Goal: Task Accomplishment & Management: Complete application form

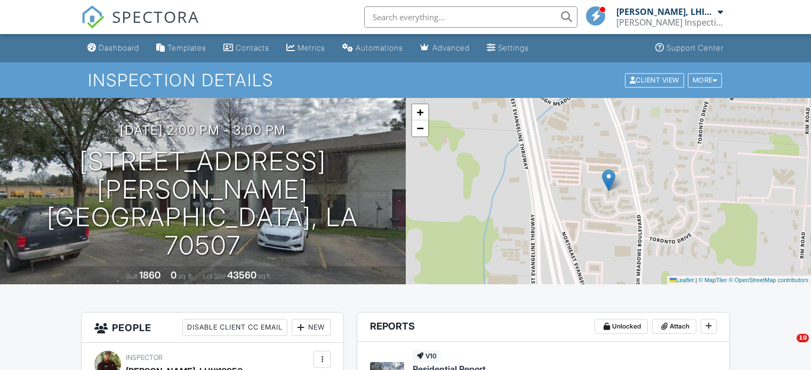
click at [115, 22] on span "SPECTORA" at bounding box center [155, 16] width 87 height 22
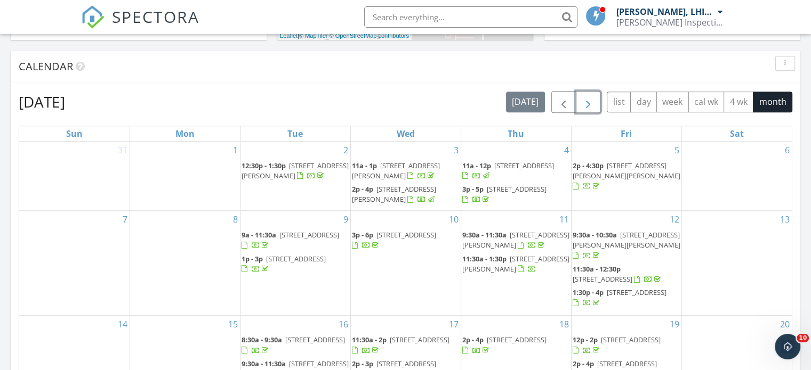
click at [585, 98] on span "button" at bounding box center [587, 102] width 13 height 13
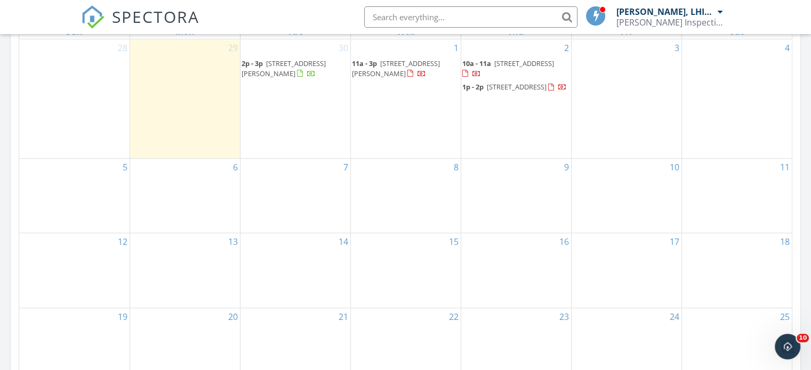
scroll to position [612, 0]
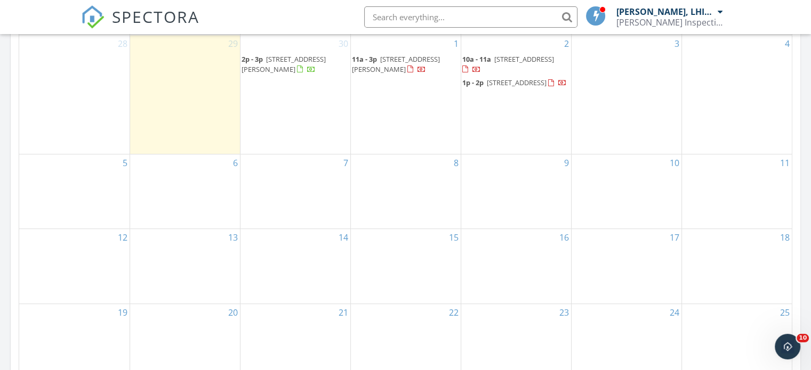
click at [396, 212] on div "8" at bounding box center [406, 192] width 110 height 75
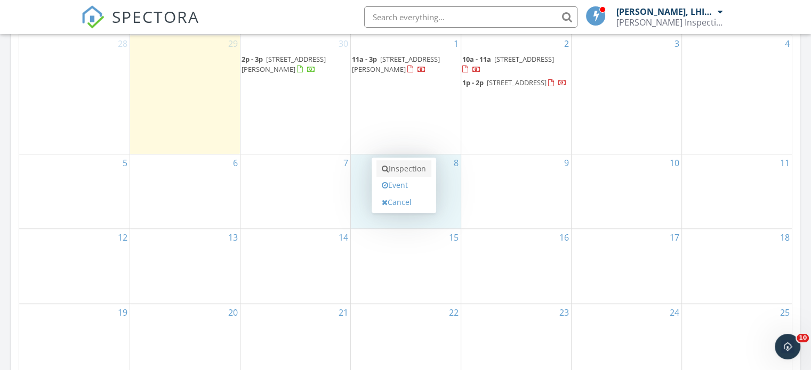
click at [397, 169] on link "Inspection" at bounding box center [403, 168] width 55 height 17
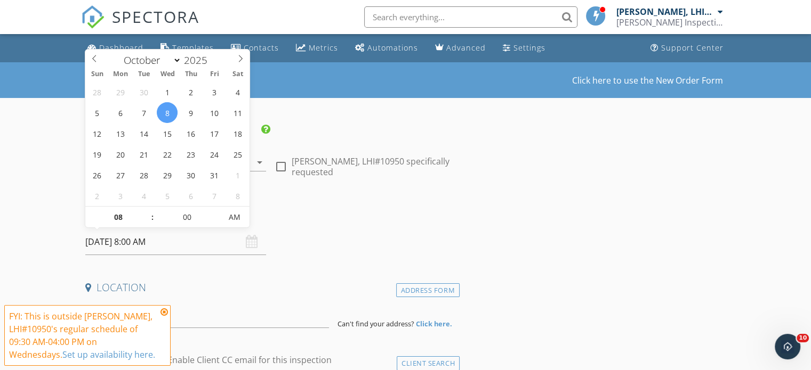
click at [186, 242] on input "10/08/2025 8:00 AM" at bounding box center [175, 242] width 181 height 26
click at [120, 221] on input "08" at bounding box center [118, 217] width 66 height 21
type input "10"
type input "[DATE] 10:00 AM"
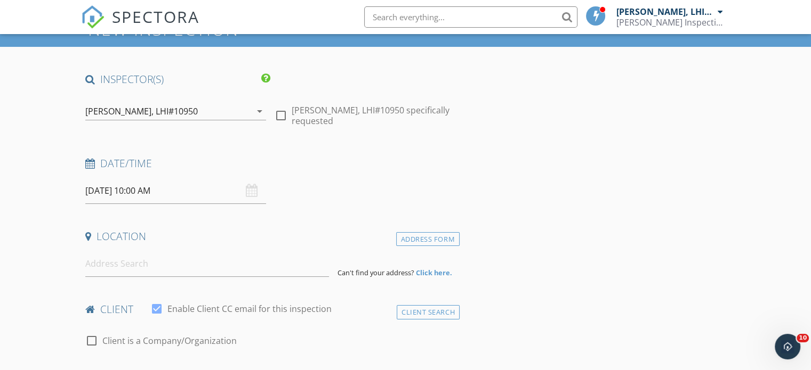
scroll to position [160, 0]
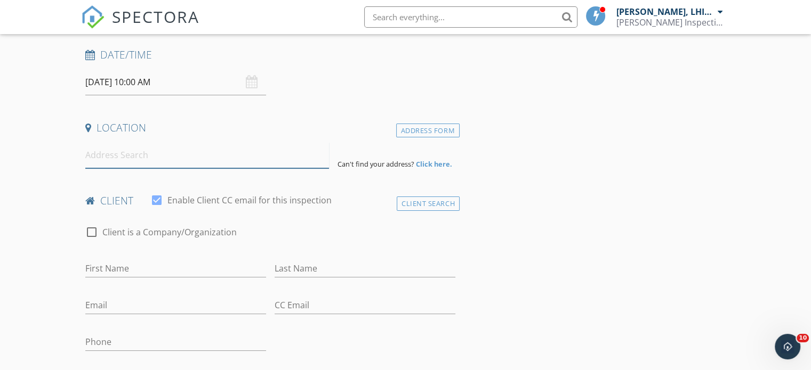
click at [139, 155] on input at bounding box center [207, 155] width 244 height 26
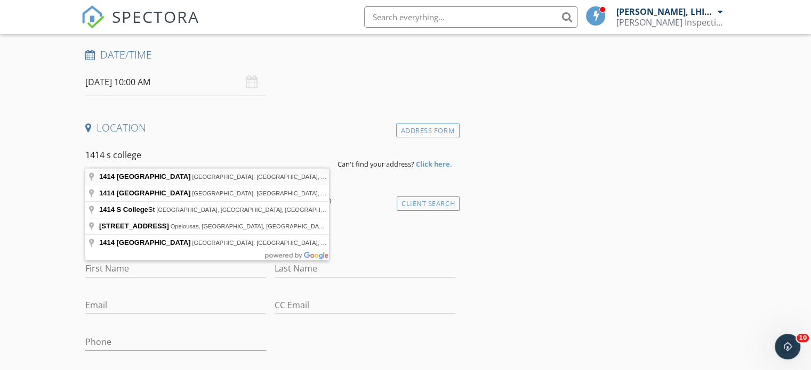
type input "1414 South College Road, Lafayette, LA, USA"
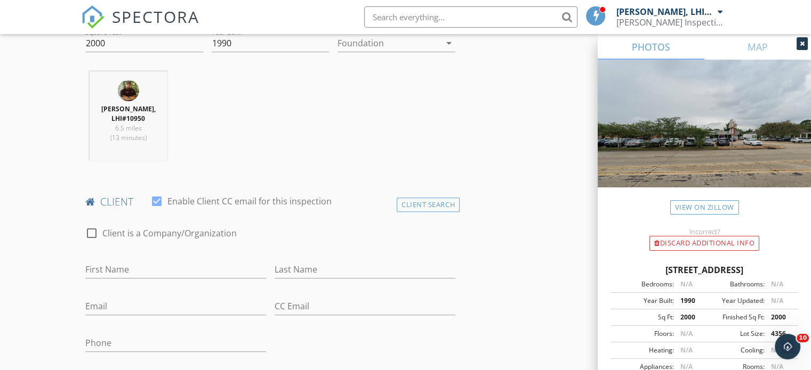
scroll to position [426, 0]
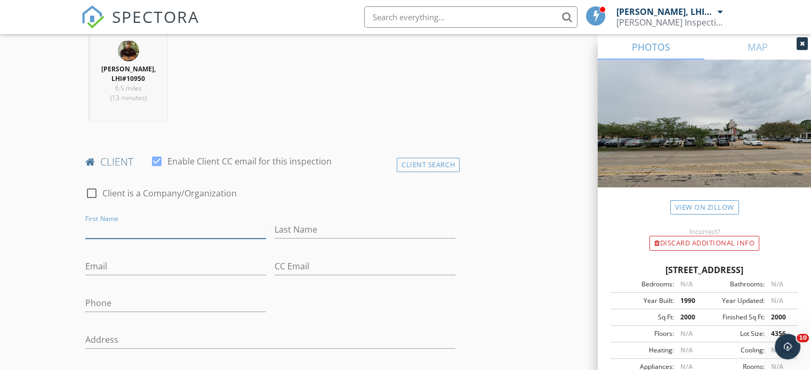
click at [94, 224] on input "First Name" at bounding box center [175, 230] width 181 height 18
click at [92, 195] on div at bounding box center [92, 193] width 18 height 18
checkbox input "true"
click at [124, 232] on input "Enable Client CC email for this inspection" at bounding box center [270, 230] width 370 height 18
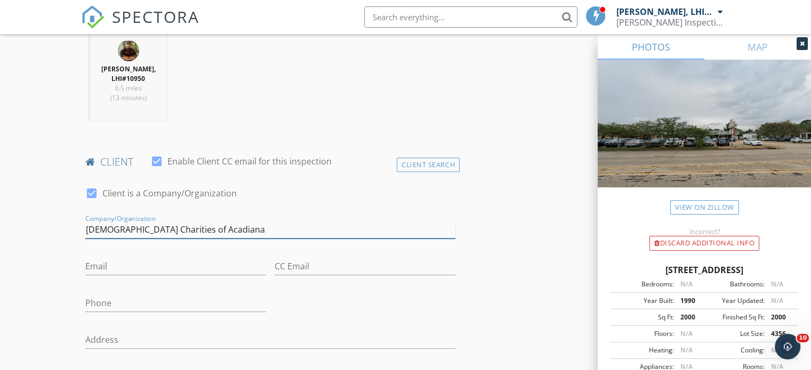
type input "[DEMOGRAPHIC_DATA] Charities of Acadiana"
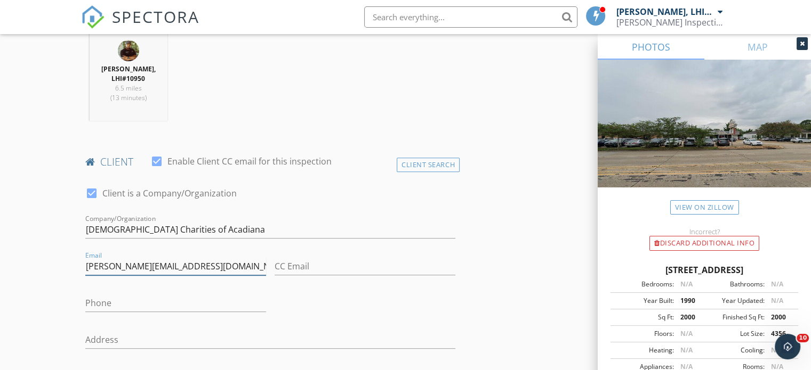
type input "[PERSON_NAME][EMAIL_ADDRESS][DOMAIN_NAME]"
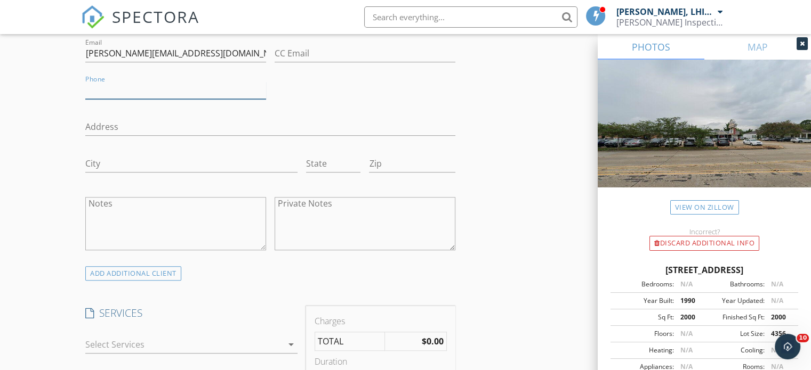
scroll to position [693, 0]
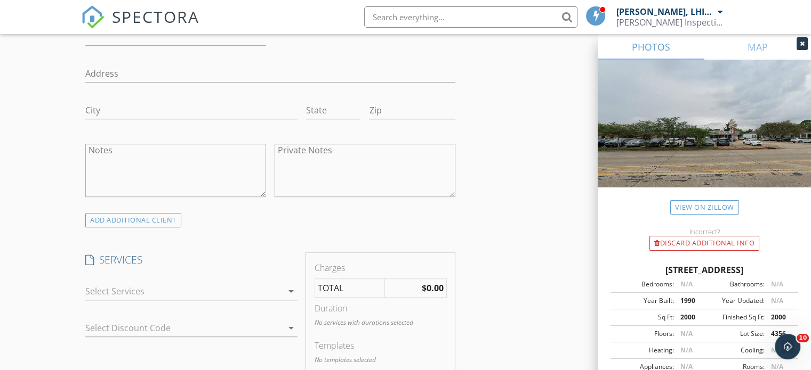
click at [165, 294] on div at bounding box center [183, 291] width 197 height 17
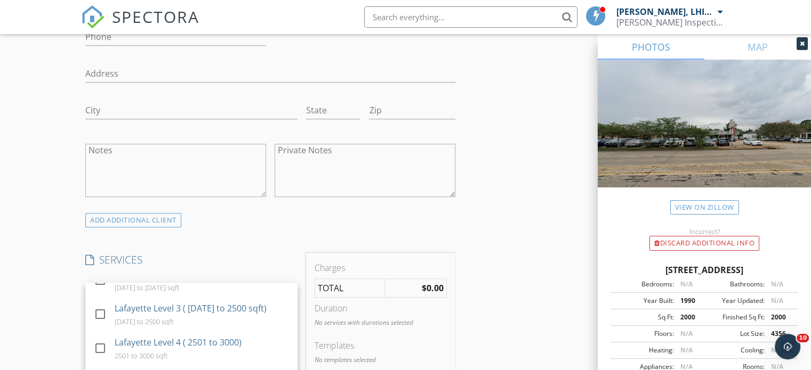
scroll to position [107, 0]
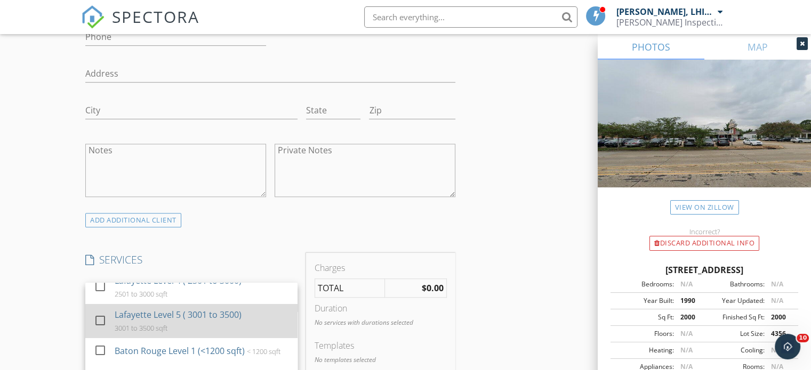
click at [189, 306] on div "Lafayette Level 5 ( 3001 to 3500) 3001 to 3500 sqft" at bounding box center [202, 321] width 175 height 34
click at [189, 321] on div "Lafayette Level 5 ( 3001 to 3500) 3001 to 3500 sqft" at bounding box center [202, 321] width 175 height 34
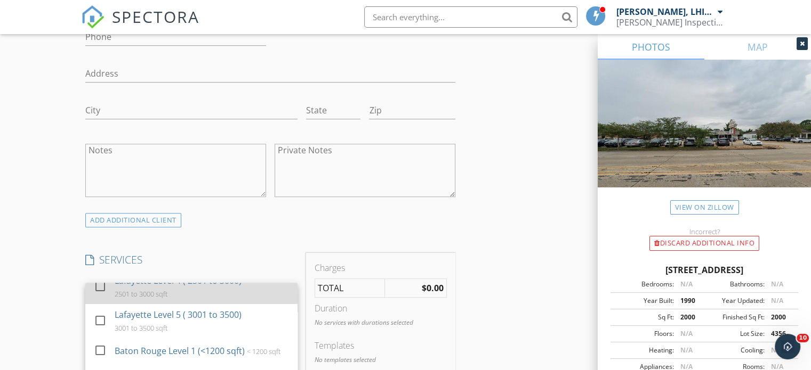
click at [194, 292] on div "Lafayette Level 4 ( 2501 to 3000) 2501 to 3000 sqft" at bounding box center [202, 287] width 175 height 34
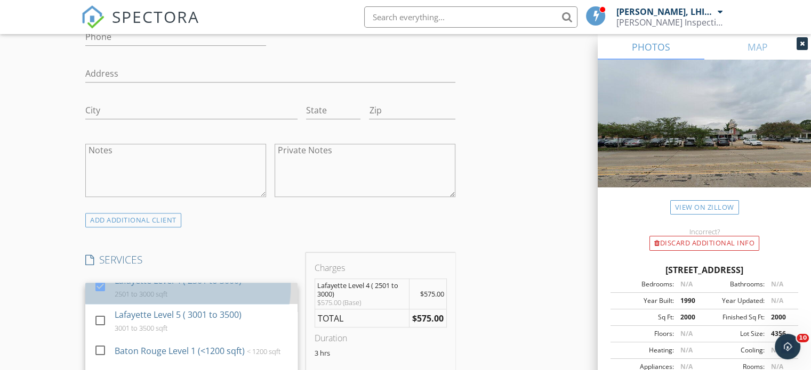
click at [194, 292] on div "Lafayette Level 4 ( 2501 to 3000) 2501 to 3000 sqft" at bounding box center [202, 287] width 175 height 34
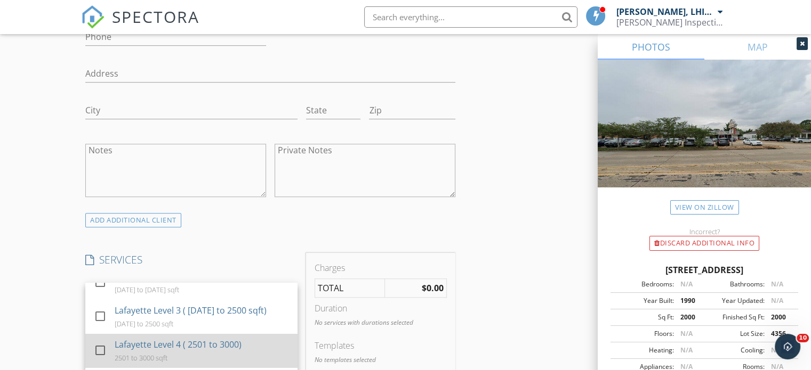
scroll to position [0, 0]
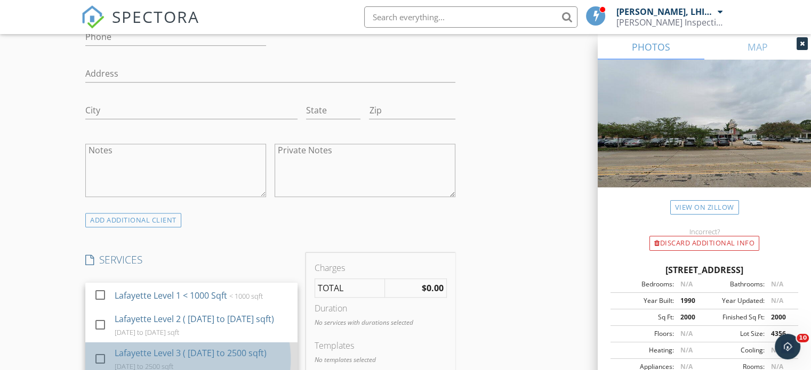
click at [185, 360] on div "Lafayette Level 3 ( 2000 to 2500 sqft) 2000 to 2500 sqft" at bounding box center [202, 360] width 175 height 34
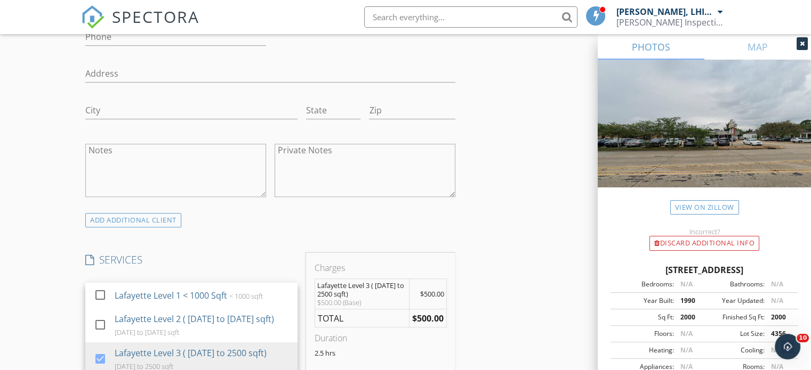
click at [38, 313] on div "New Inspection Click here to use the New Order Form INSPECTOR(S) check_box Shaw…" at bounding box center [405, 313] width 811 height 1887
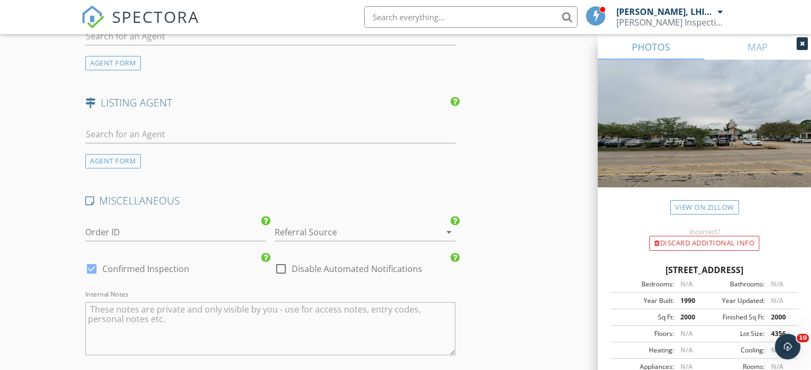
scroll to position [1575, 0]
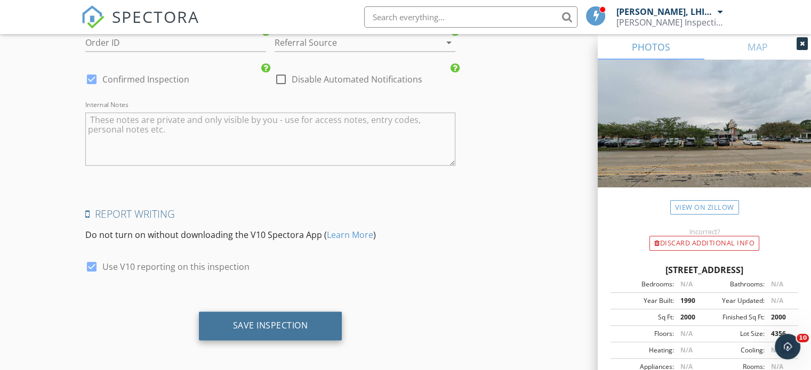
click at [238, 320] on div "Save Inspection" at bounding box center [270, 325] width 75 height 11
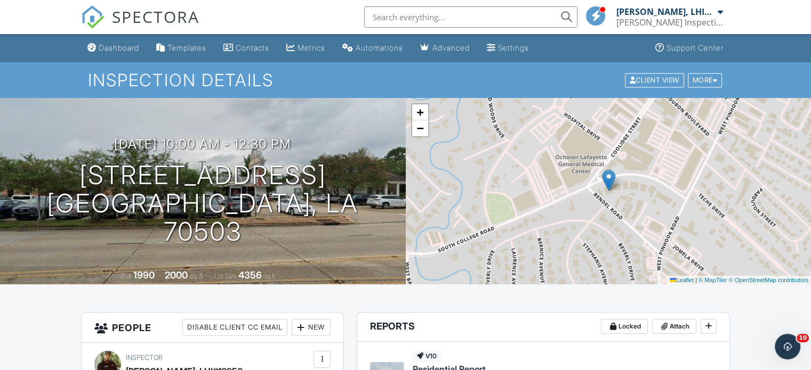
click at [94, 17] on img at bounding box center [92, 16] width 23 height 23
